Goal: Information Seeking & Learning: Find specific fact

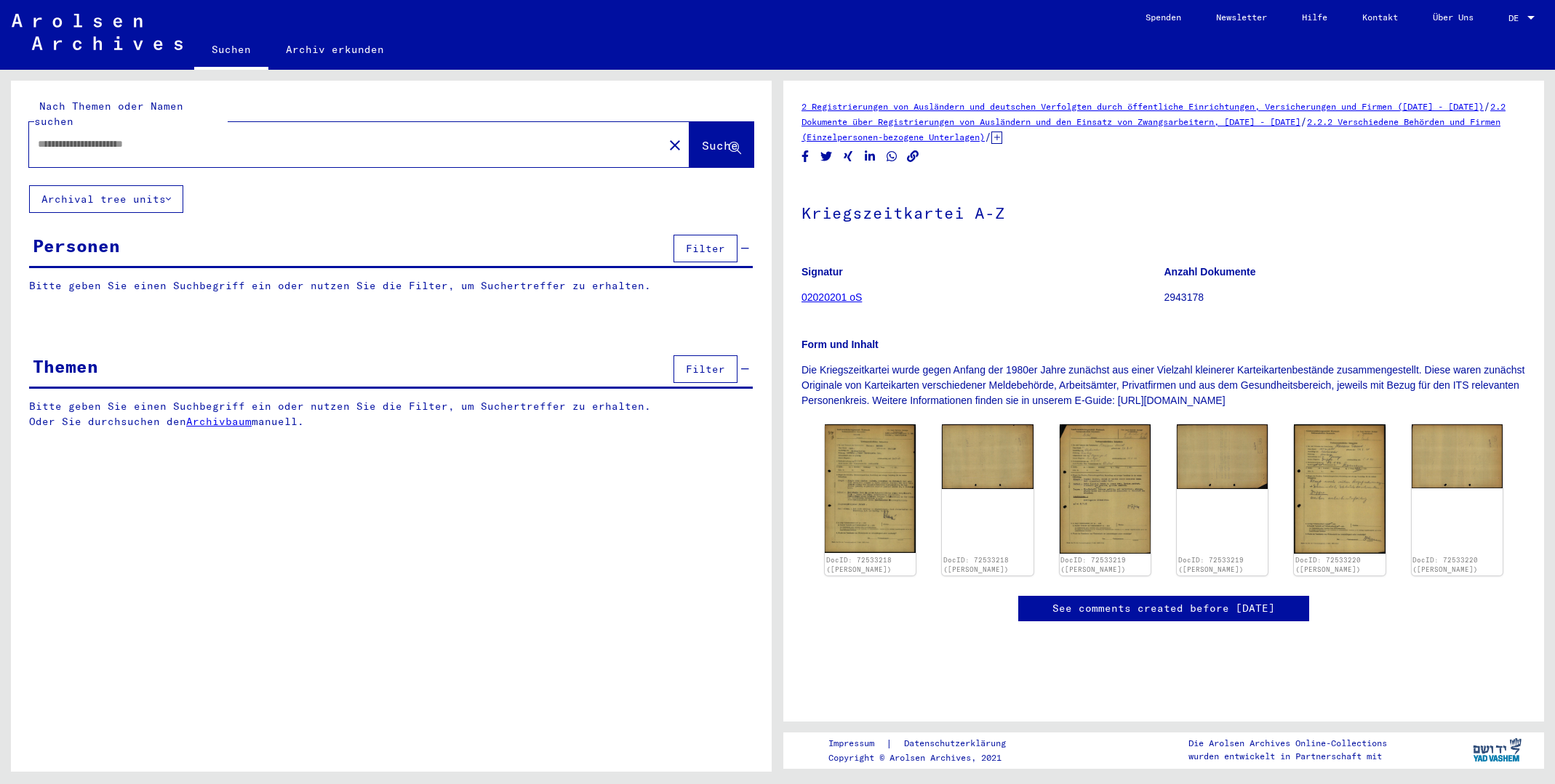
type input "********"
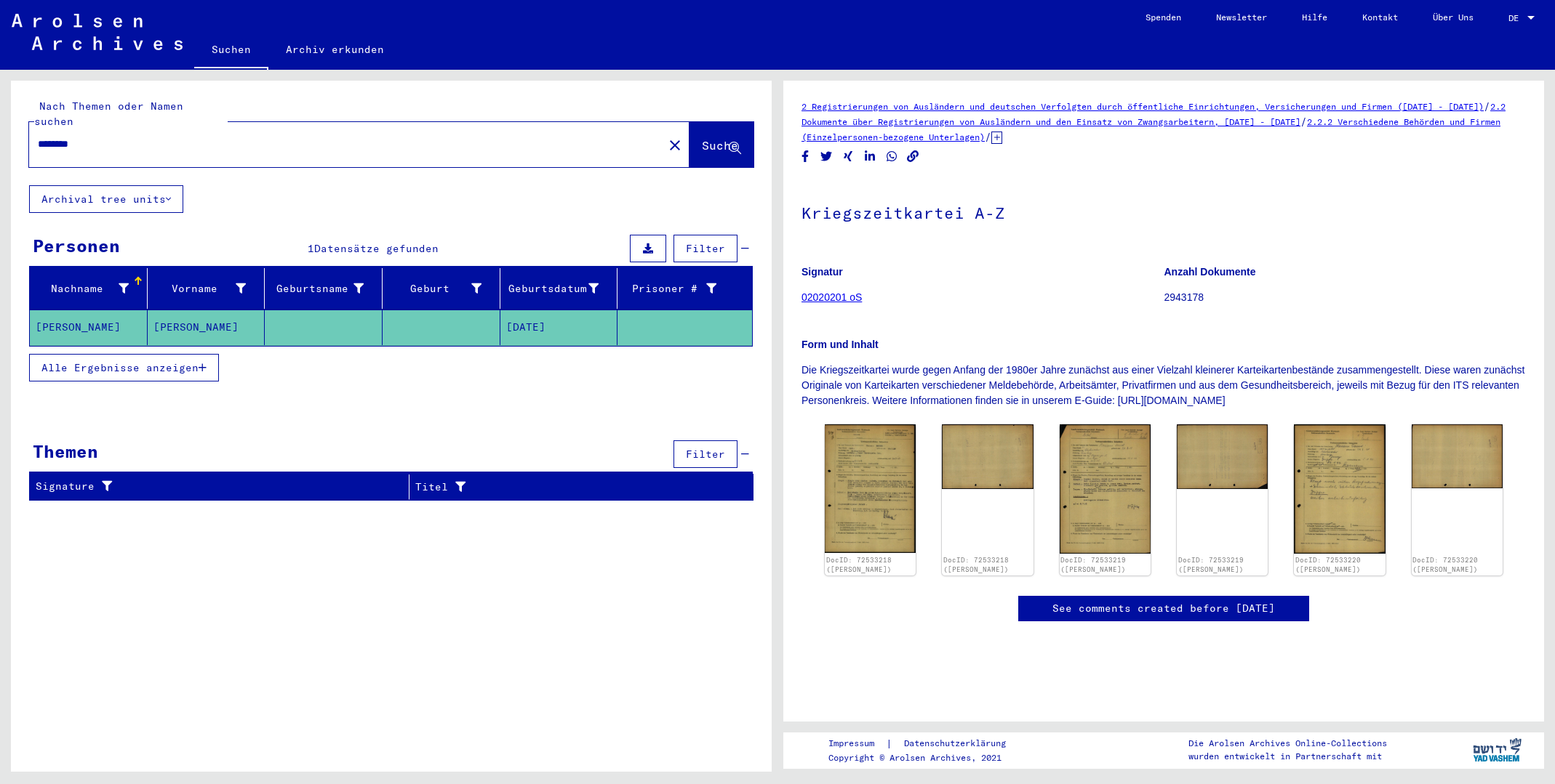
drag, startPoint x: 795, startPoint y: 105, endPoint x: 1044, endPoint y: 138, distance: 251.2
click at [1044, 138] on yv-its-full-details "2 Registrierungen von Ausländern und deutschen Verfolgten durch öffentliche Ein…" at bounding box center [1163, 375] width 761 height 553
copy div "2 Registrierungen von Ausländern und deutschen Verfolgten durch öffentliche Ein…"
click at [1123, 204] on h1 "Kriegszeitkartei A-Z" at bounding box center [1163, 212] width 724 height 64
click at [913, 155] on icon "Copy link" at bounding box center [912, 156] width 15 height 12
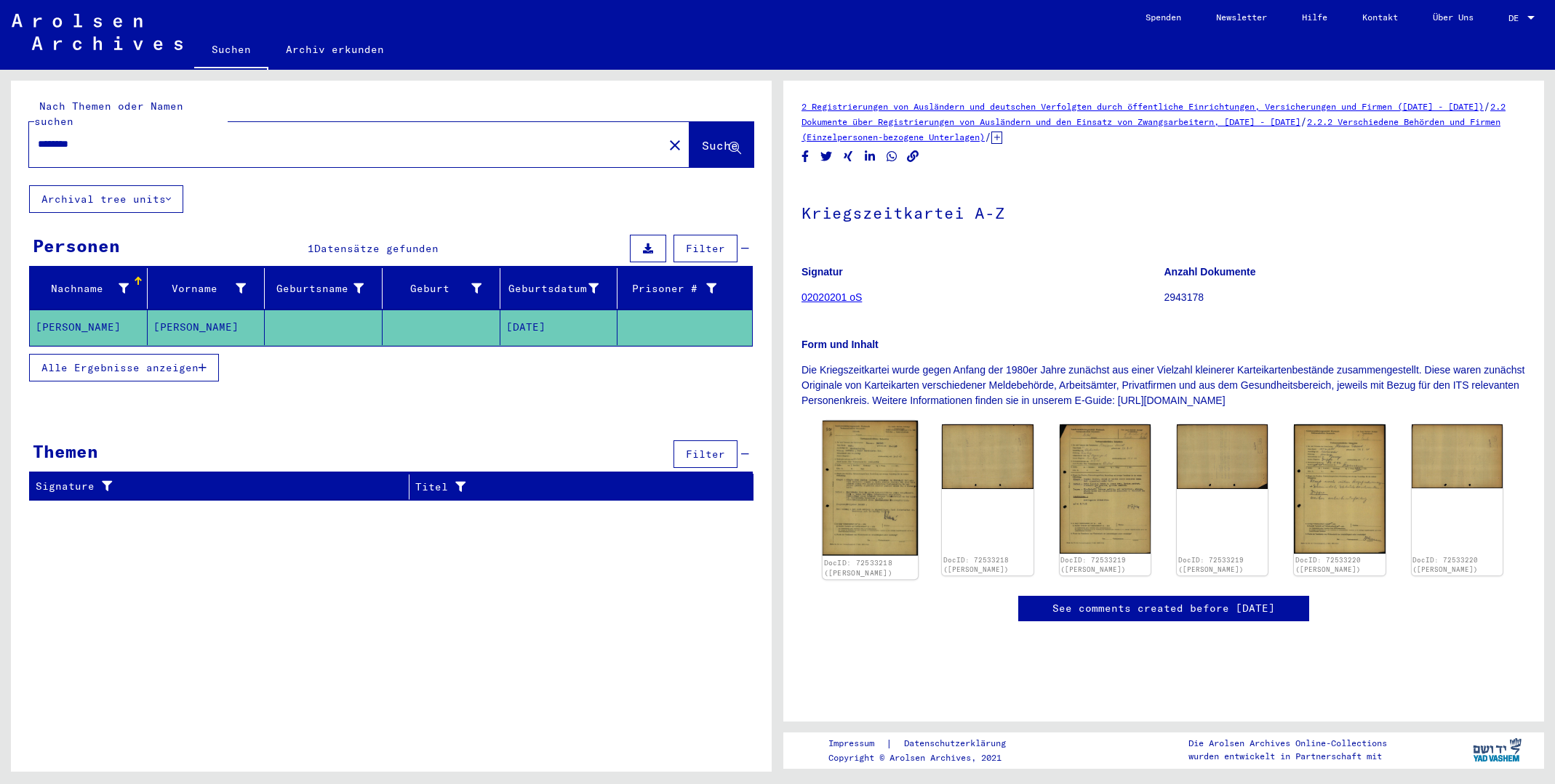
click at [842, 488] on img at bounding box center [870, 488] width 96 height 135
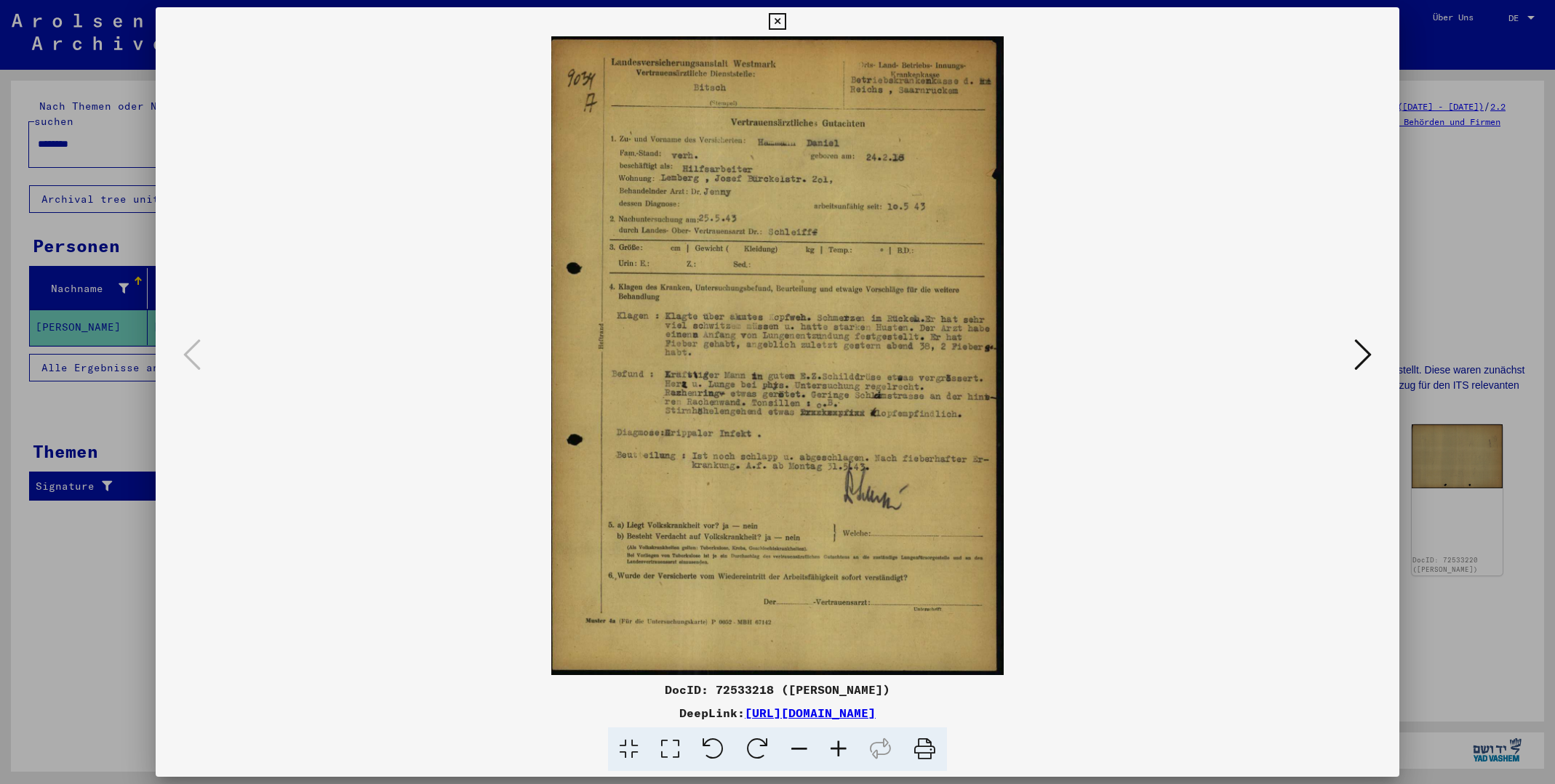
click at [138, 590] on div at bounding box center [778, 392] width 1555 height 784
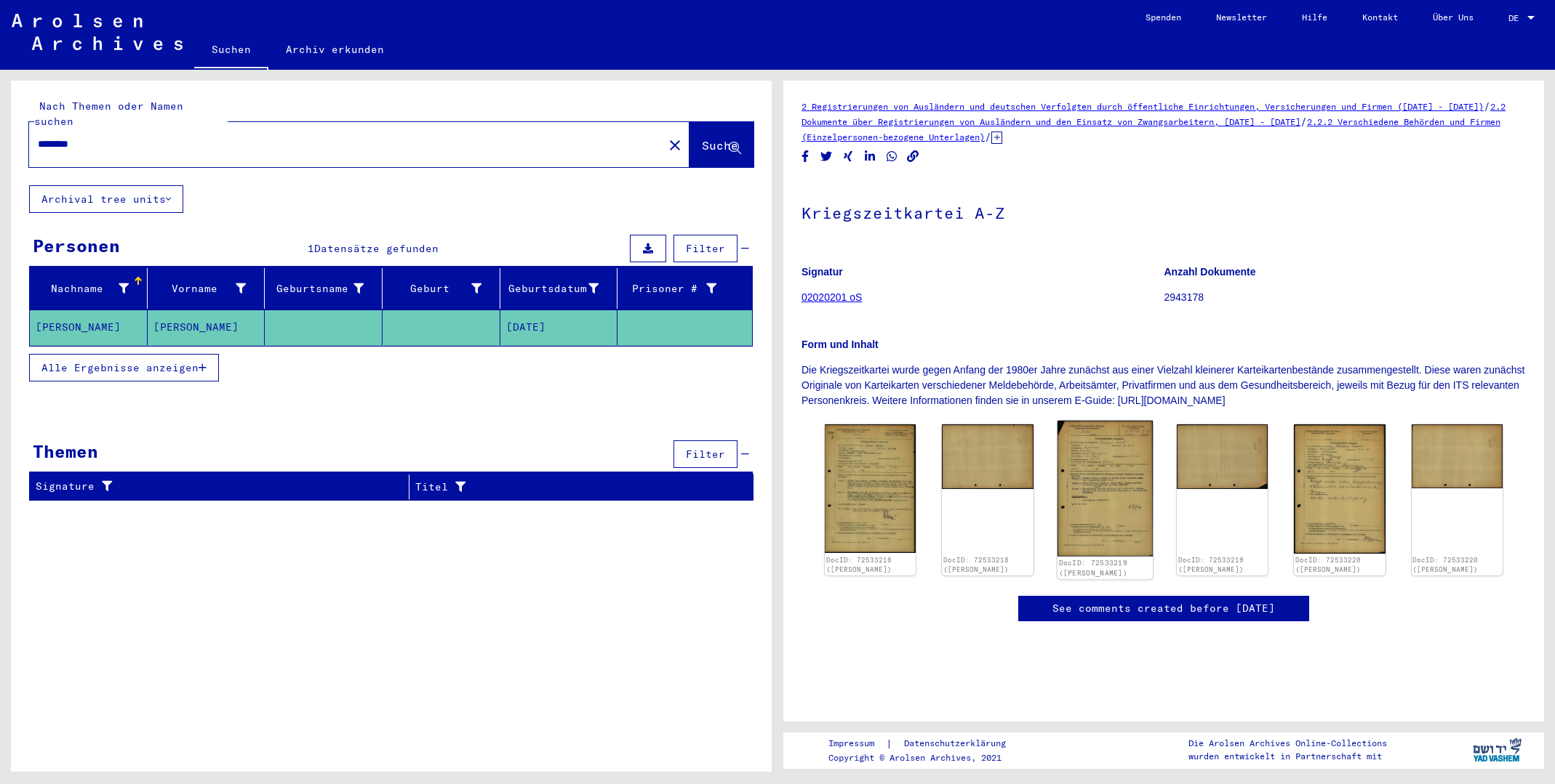
click at [1100, 477] on img at bounding box center [1105, 488] width 96 height 135
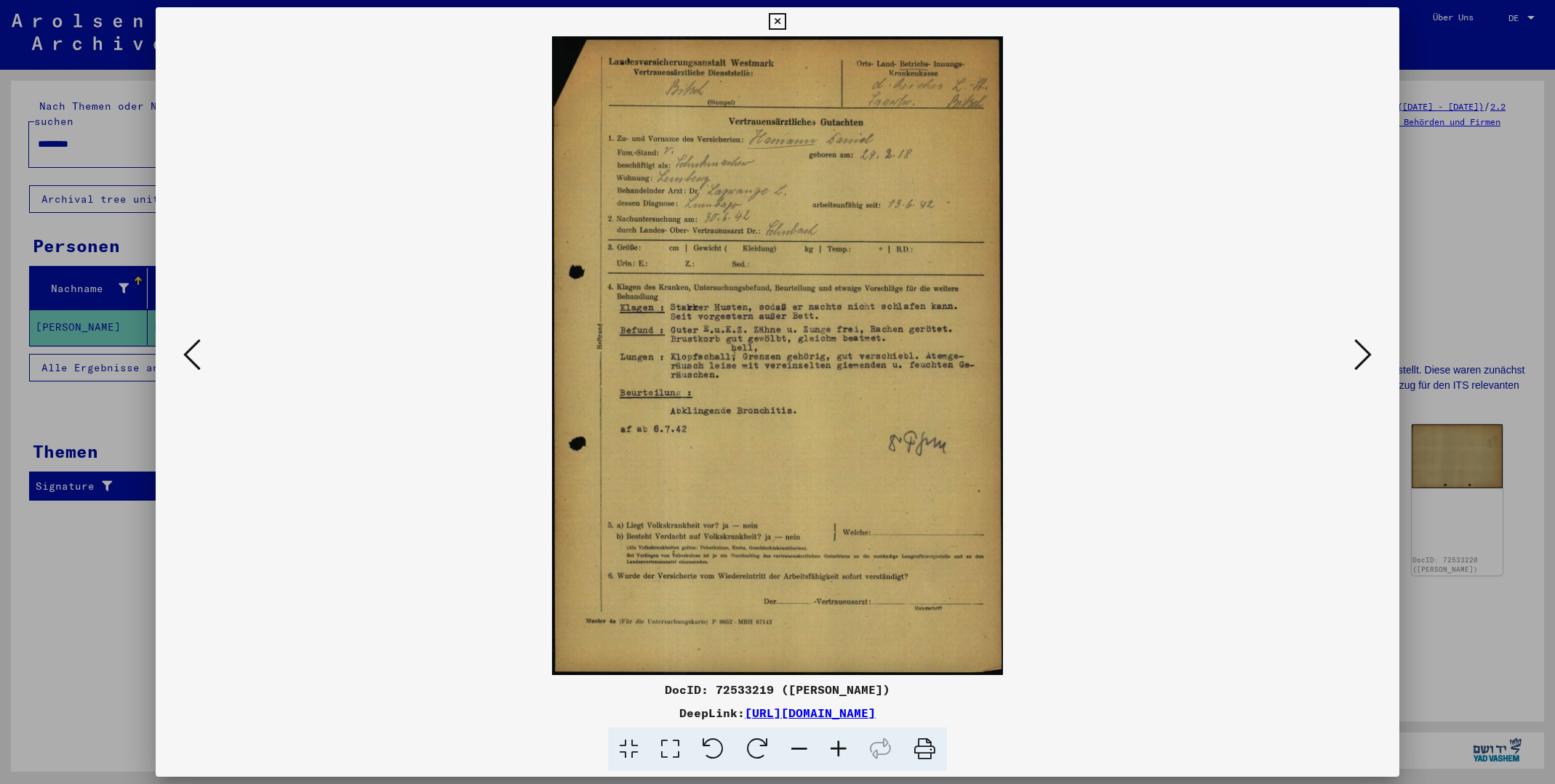
click at [1362, 353] on icon at bounding box center [1363, 354] width 18 height 35
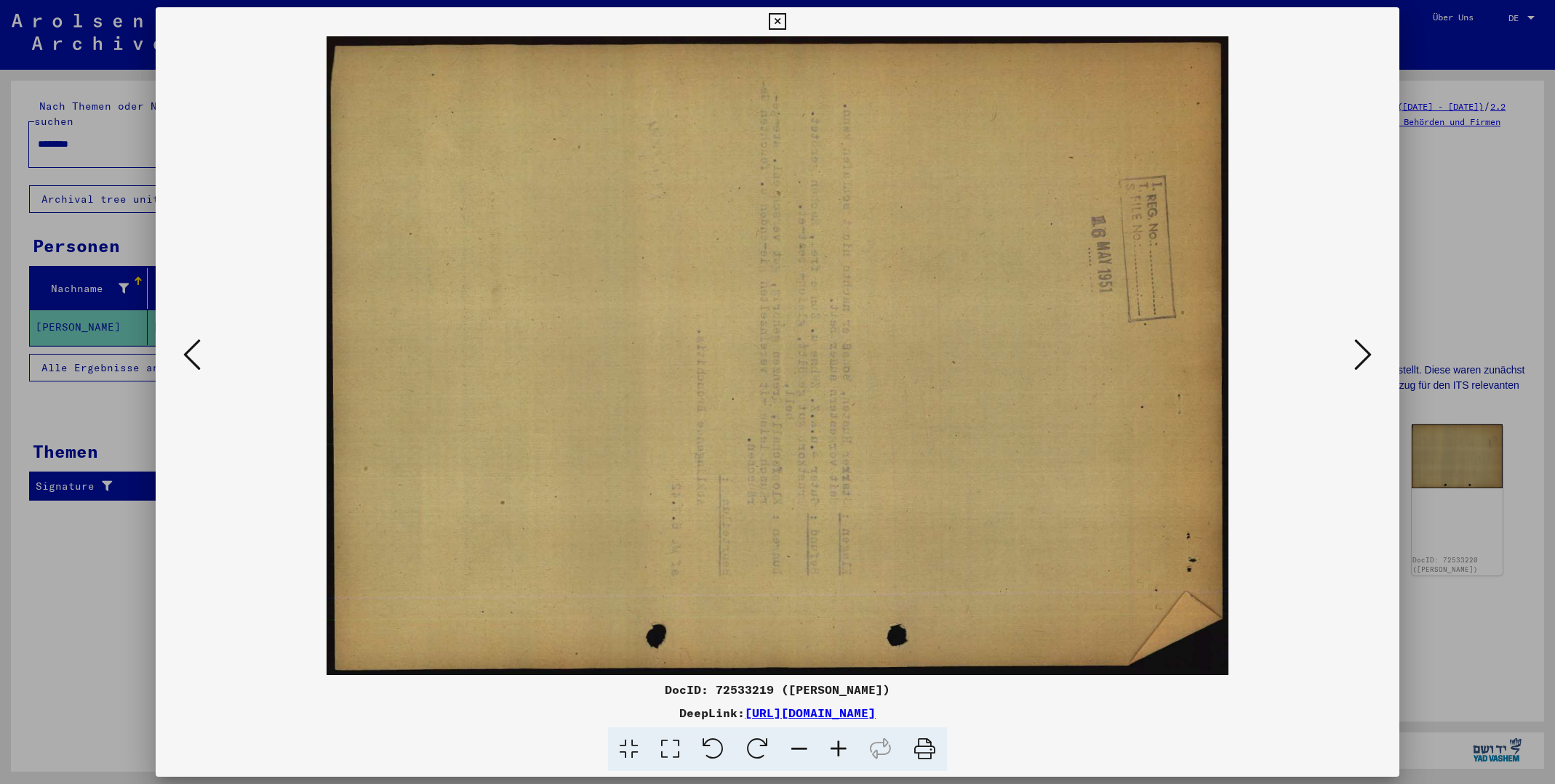
click at [1362, 353] on icon at bounding box center [1363, 354] width 18 height 35
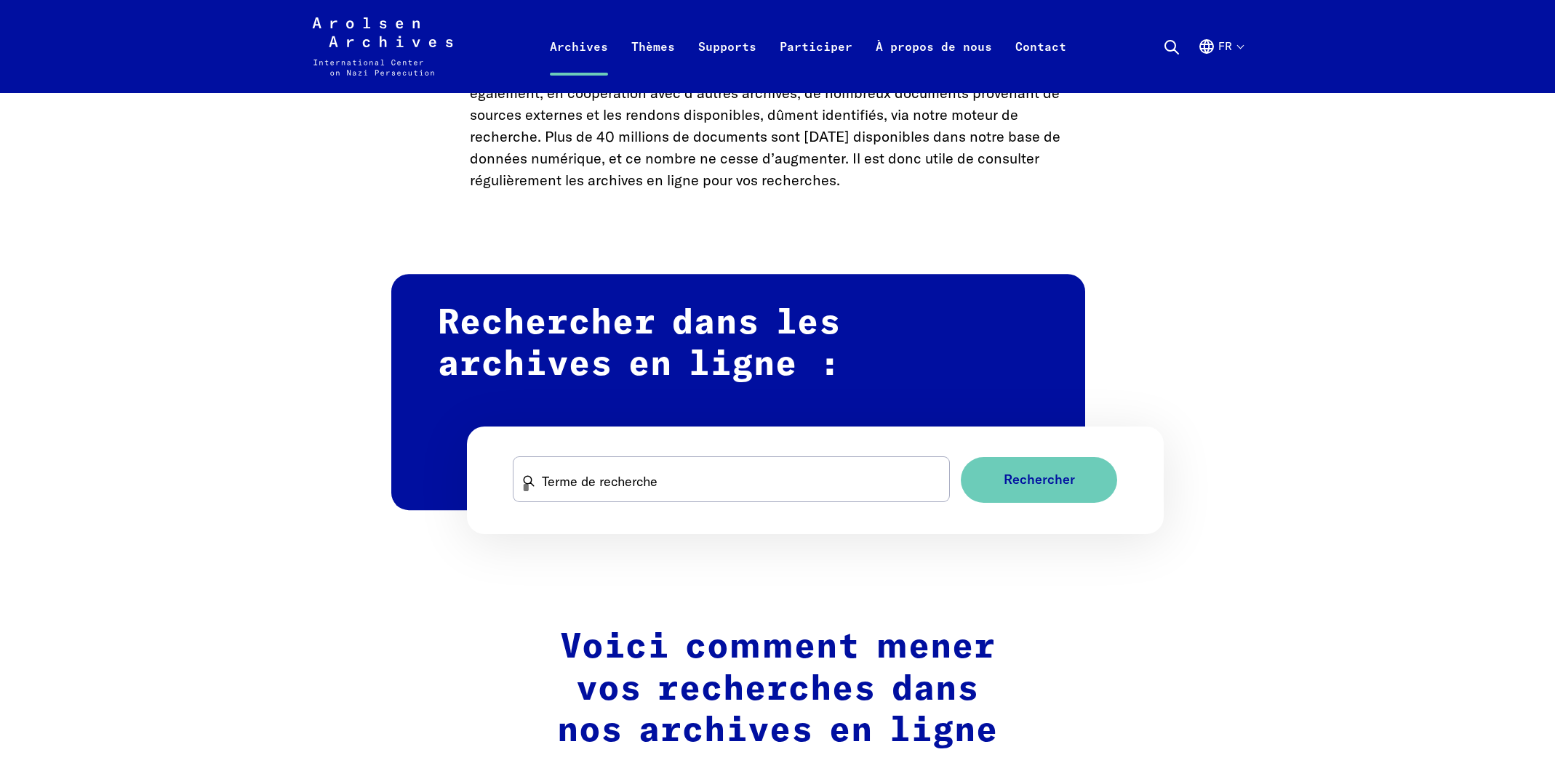
scroll to position [719, 0]
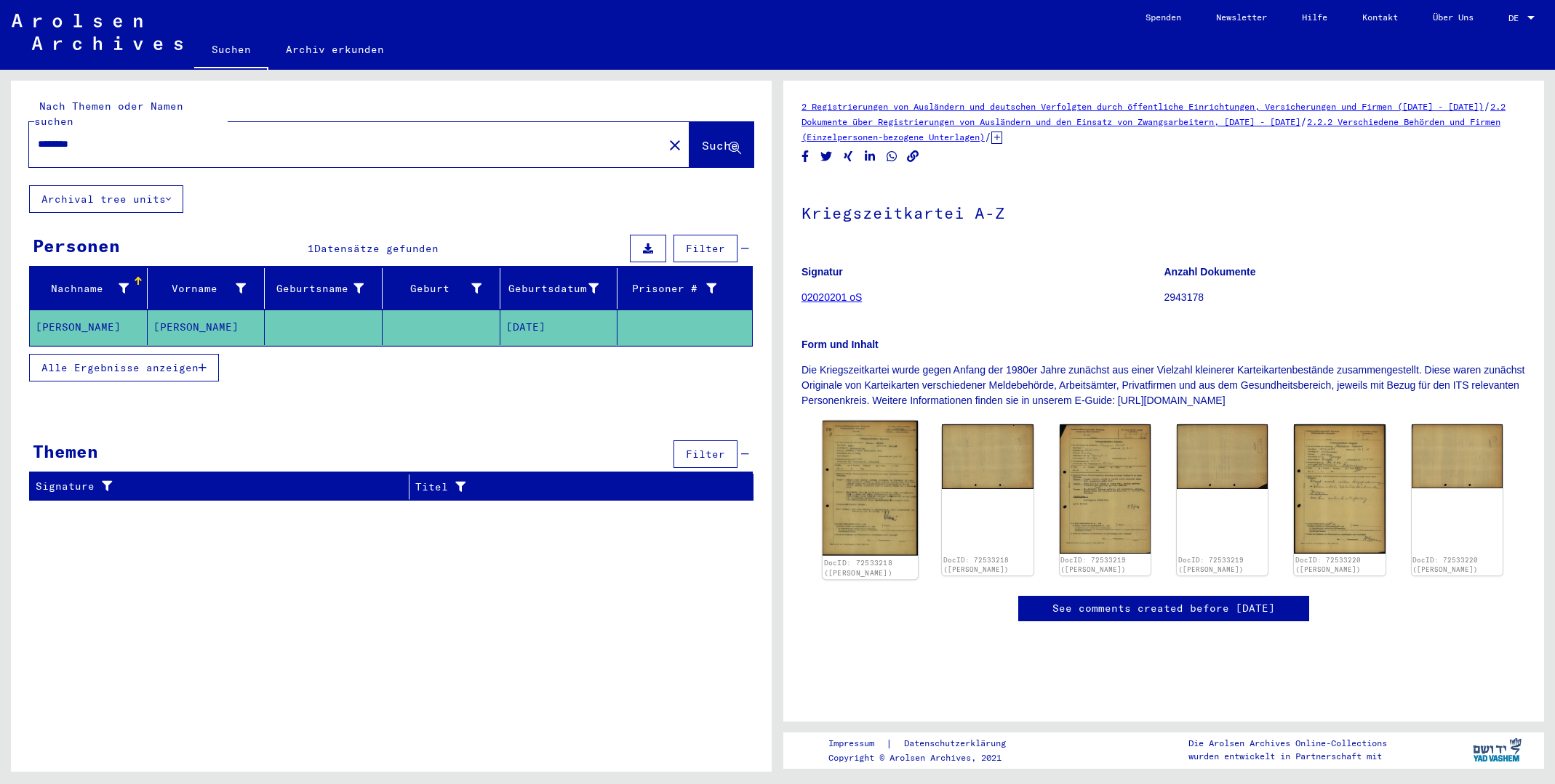
click at [874, 477] on img at bounding box center [870, 488] width 96 height 135
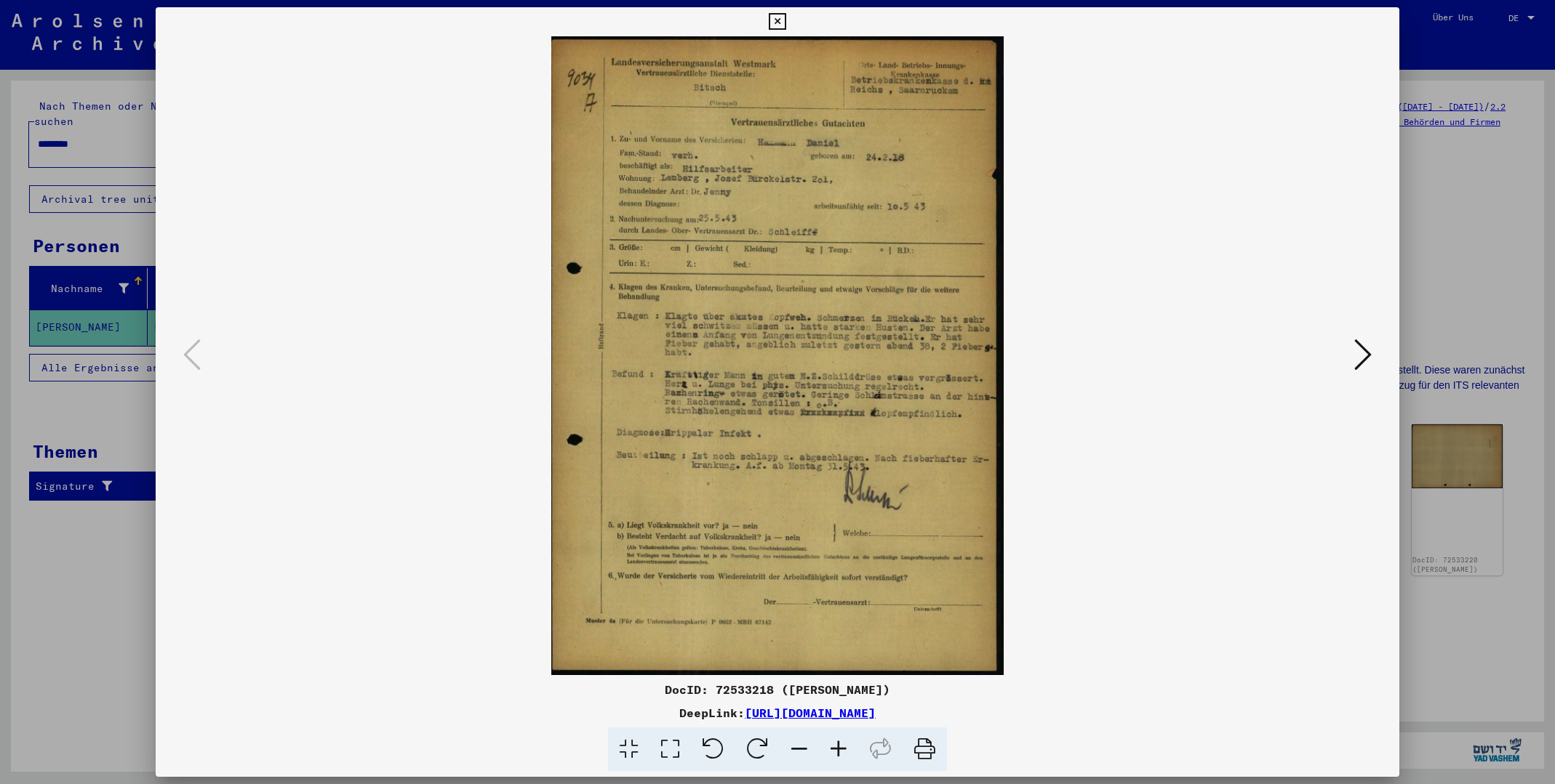
click at [1363, 350] on icon at bounding box center [1363, 354] width 18 height 35
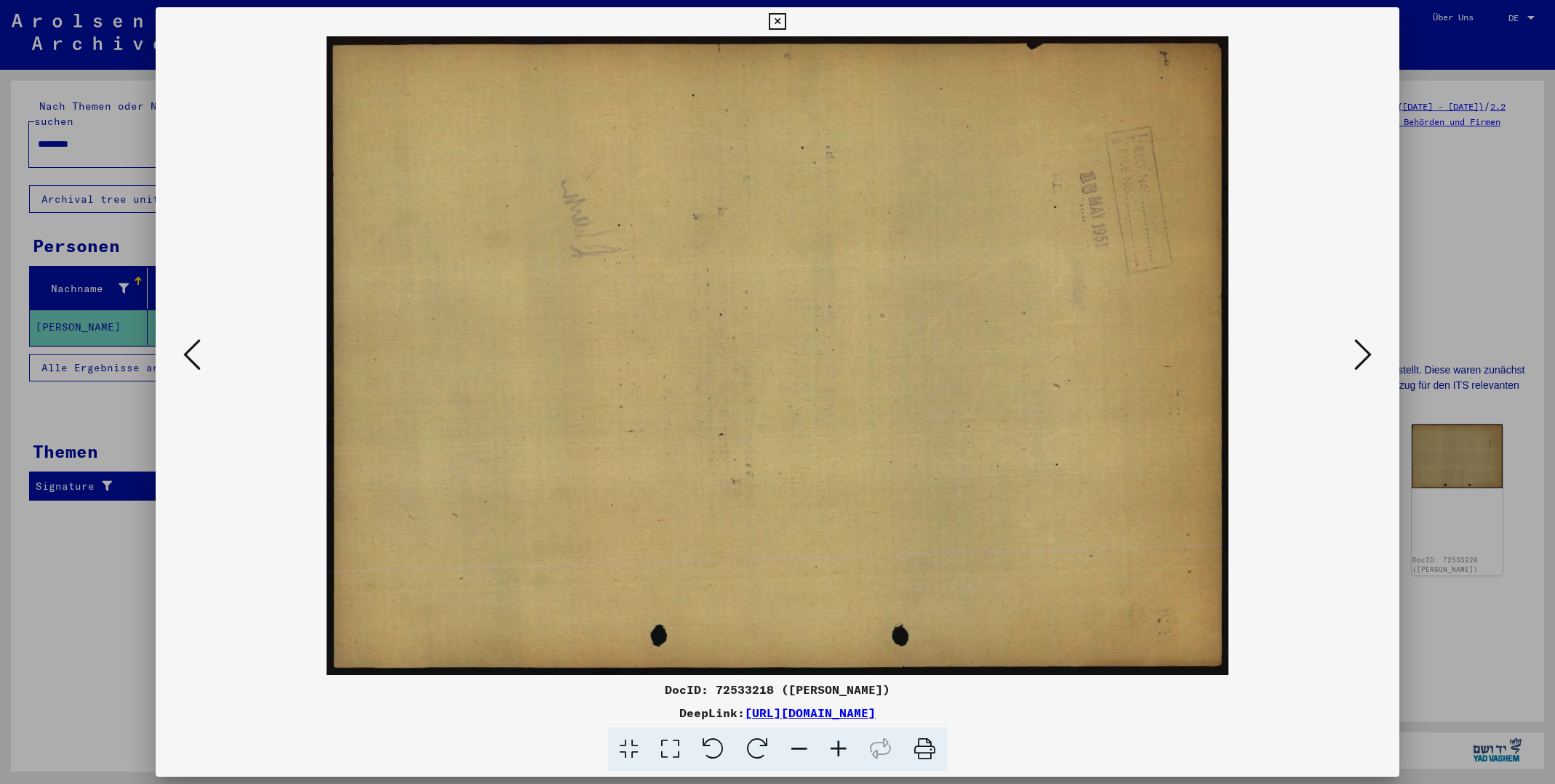
click at [1364, 350] on icon at bounding box center [1363, 354] width 18 height 35
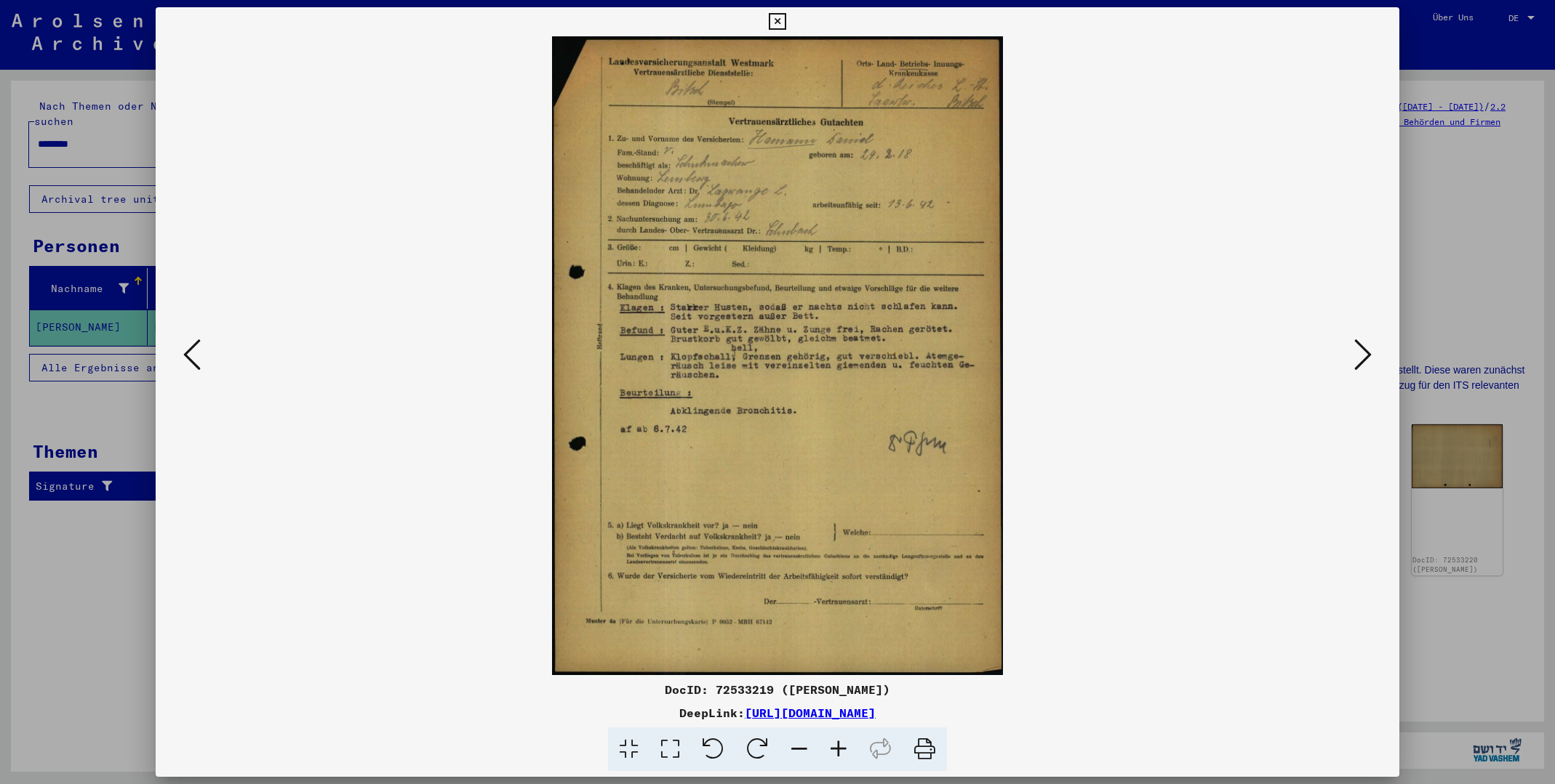
click at [1371, 350] on icon at bounding box center [1363, 354] width 18 height 35
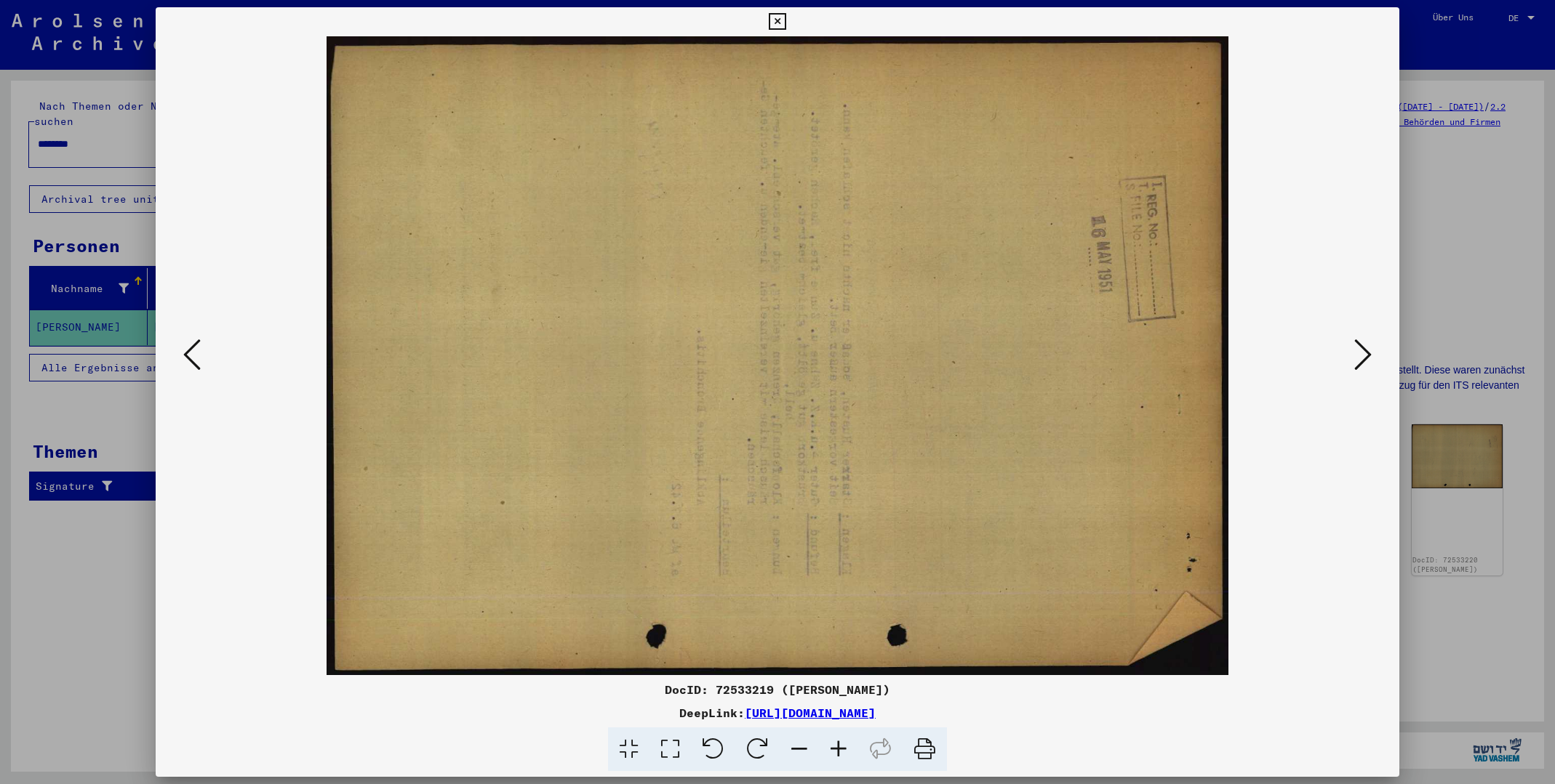
click at [1364, 347] on icon at bounding box center [1363, 354] width 18 height 35
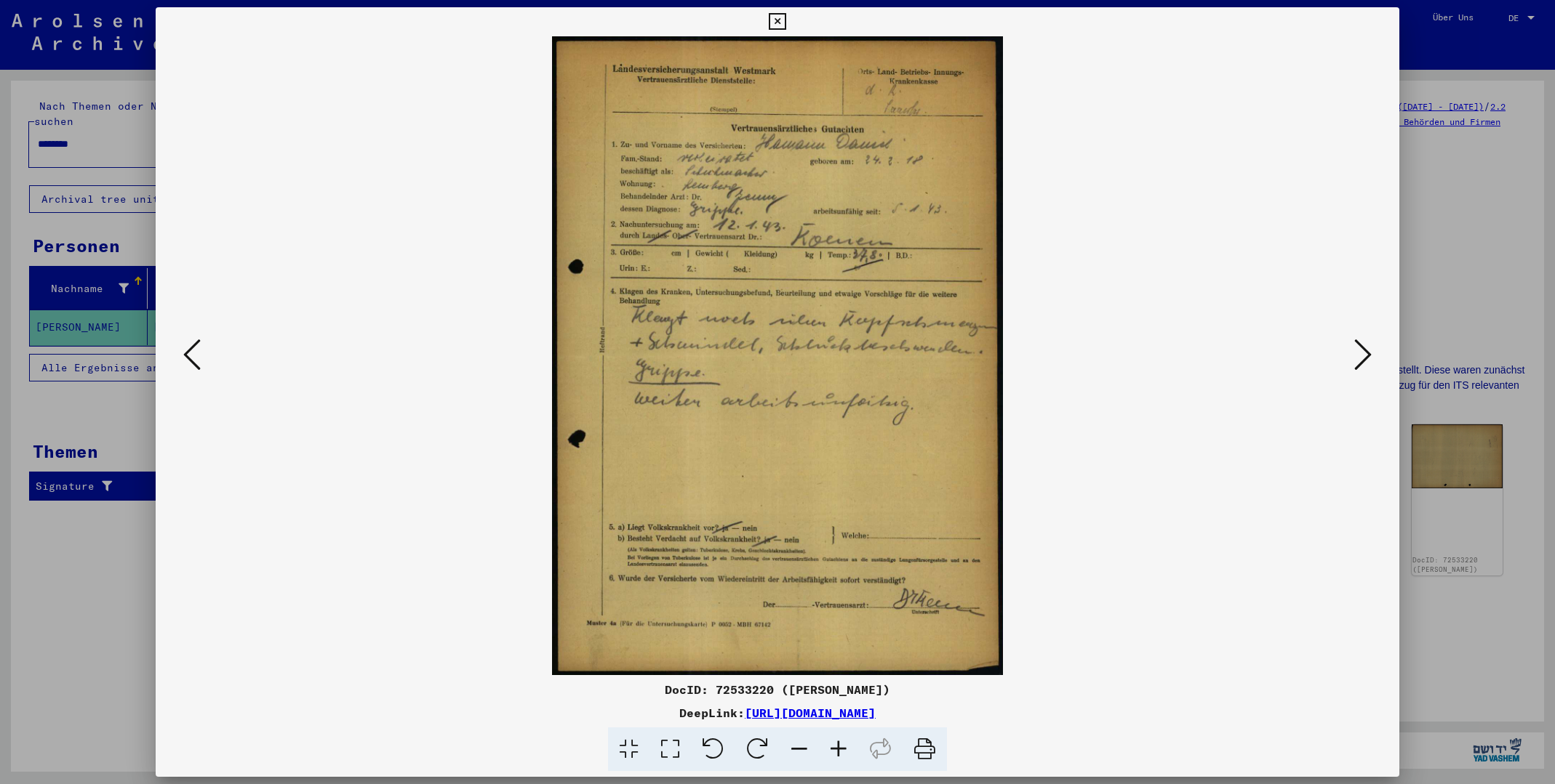
click at [1369, 358] on icon at bounding box center [1363, 354] width 18 height 35
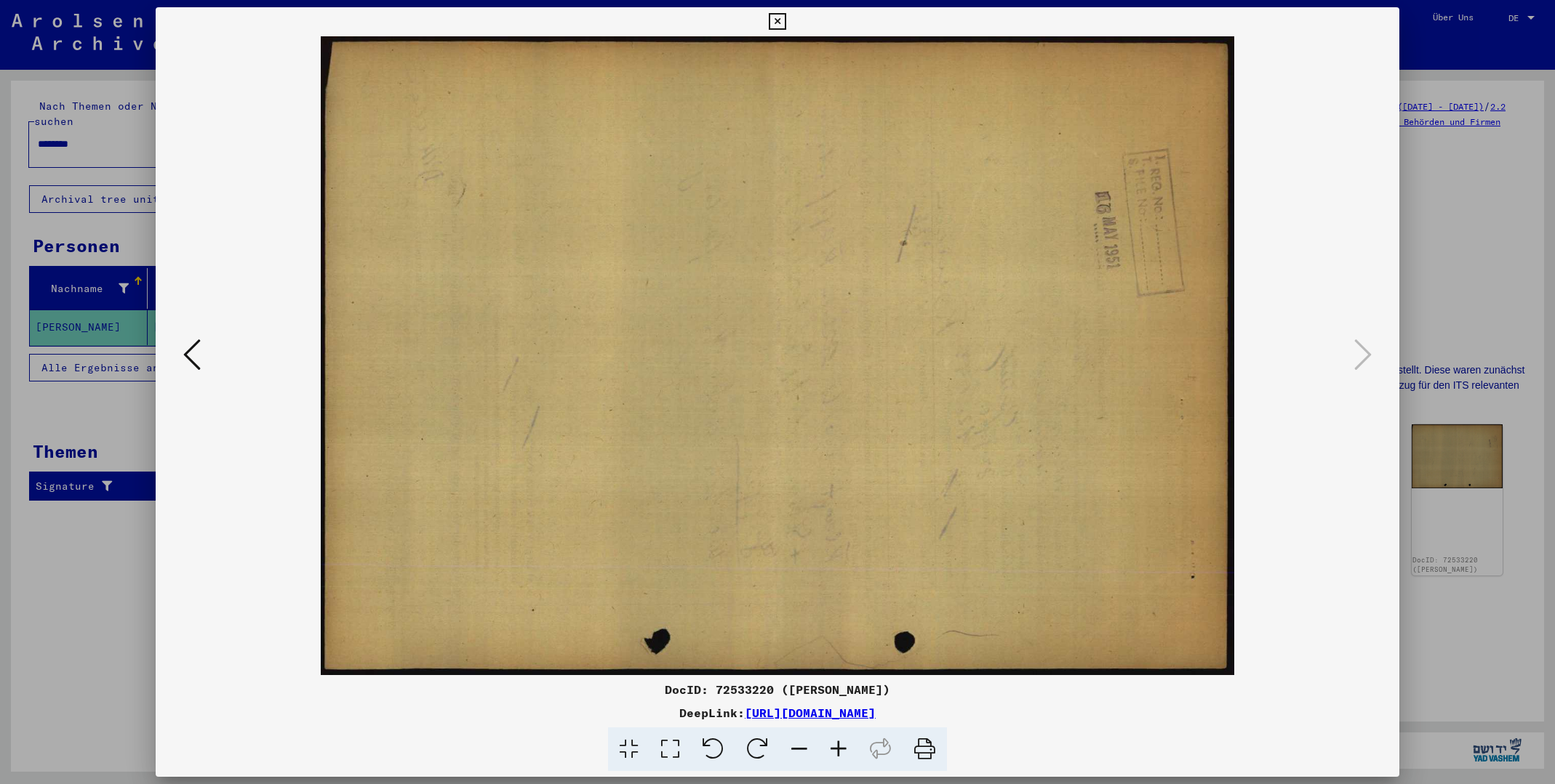
click at [776, 20] on icon at bounding box center [777, 22] width 17 height 18
